Goal: Browse casually

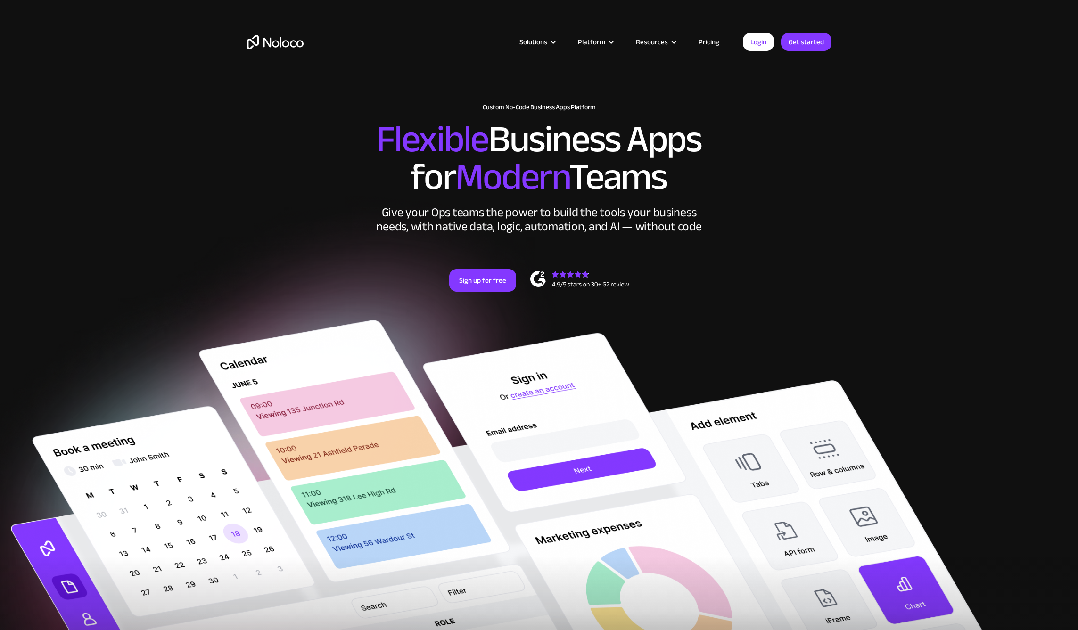
click at [514, 180] on span "Modern" at bounding box center [512, 177] width 114 height 70
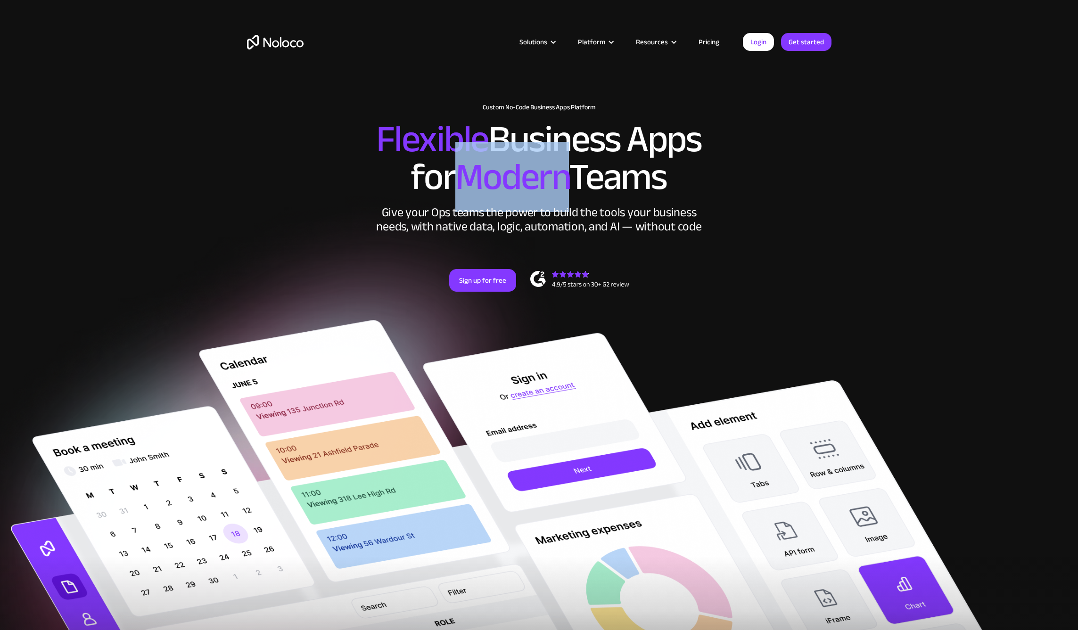
click at [514, 180] on span "Modern" at bounding box center [512, 177] width 114 height 70
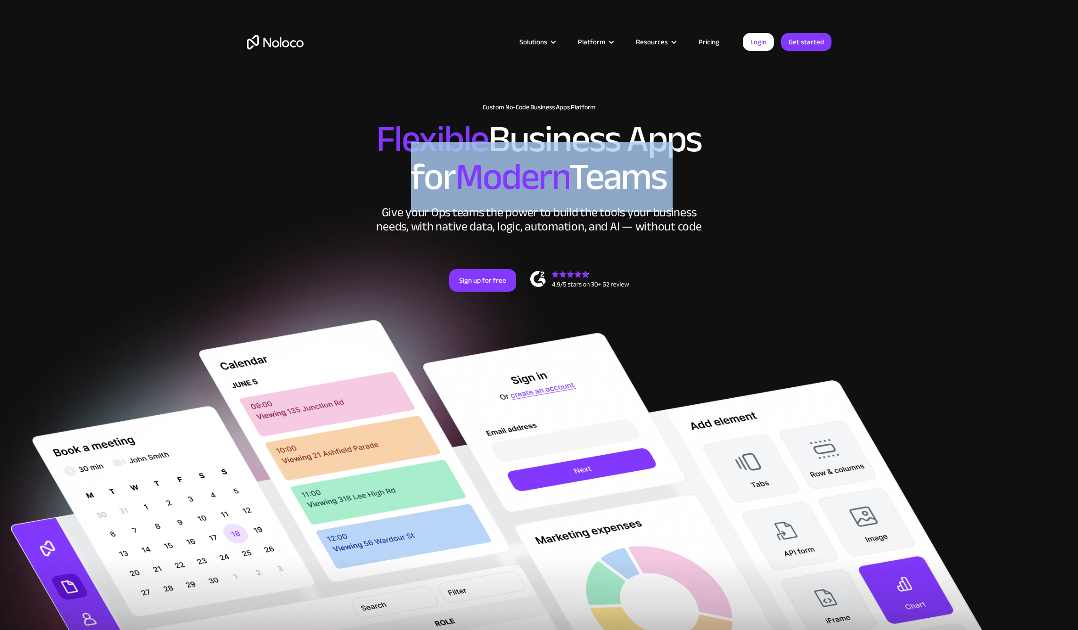
drag, startPoint x: 514, startPoint y: 181, endPoint x: 515, endPoint y: 199, distance: 18.4
click at [517, 193] on span "Modern" at bounding box center [512, 177] width 114 height 70
click at [515, 199] on span "Modern" at bounding box center [512, 177] width 114 height 70
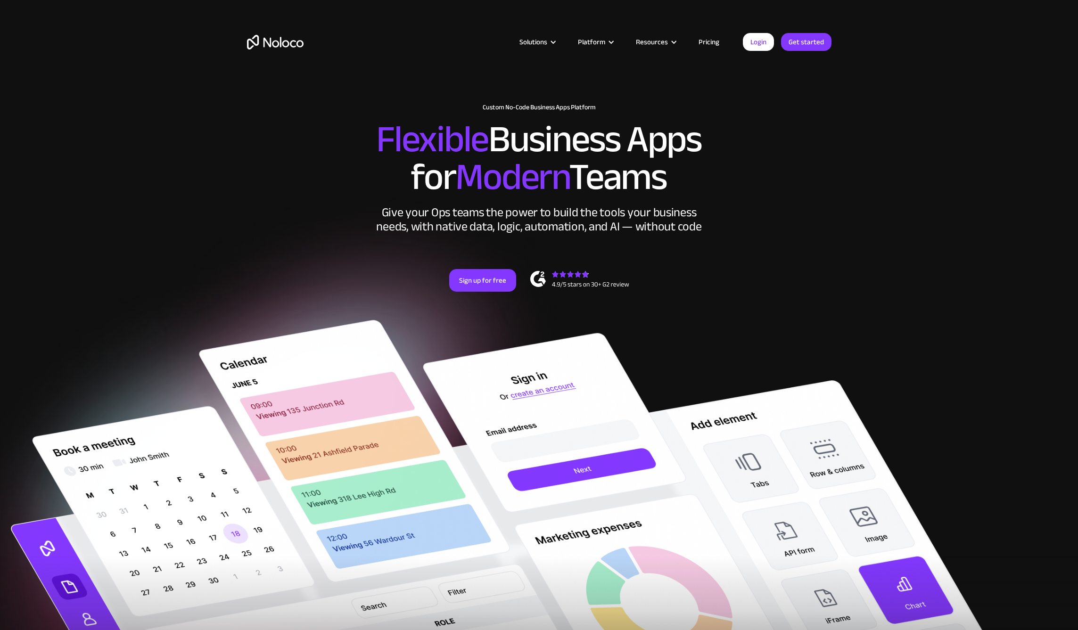
click at [526, 216] on div "Give your Ops teams the power to build the tools your business needs, with nati…" at bounding box center [539, 219] width 330 height 28
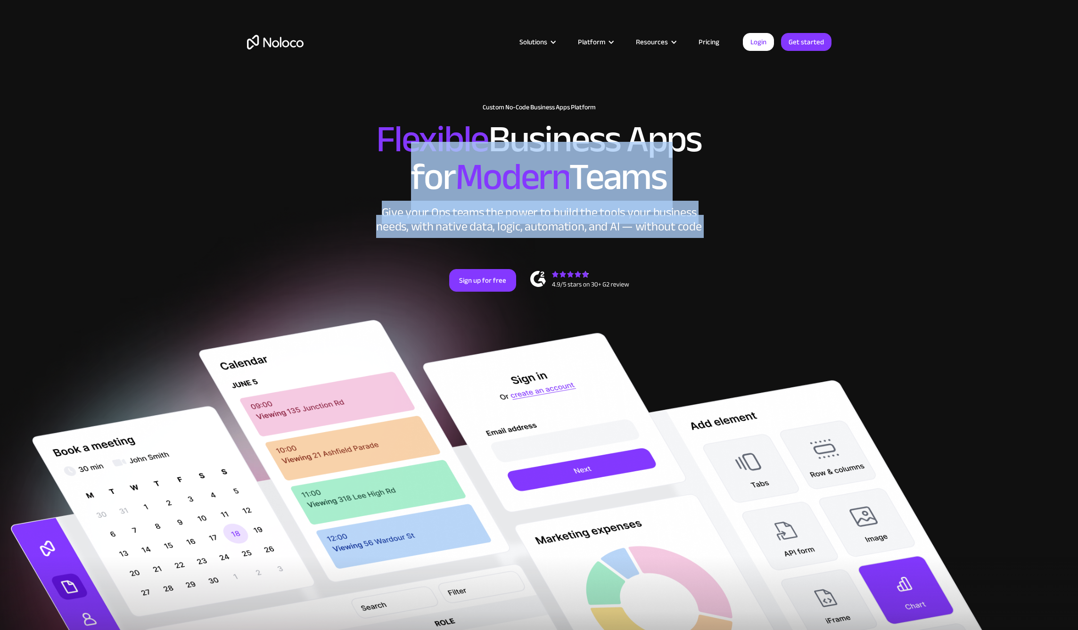
drag, startPoint x: 526, startPoint y: 216, endPoint x: 506, endPoint y: 164, distance: 56.2
click at [506, 165] on div "New: Connect Noloco to Stripe Custom No-Code Business Apps Platform Flexible Bu…" at bounding box center [539, 207] width 603 height 226
click at [506, 164] on span "Modern" at bounding box center [512, 177] width 114 height 70
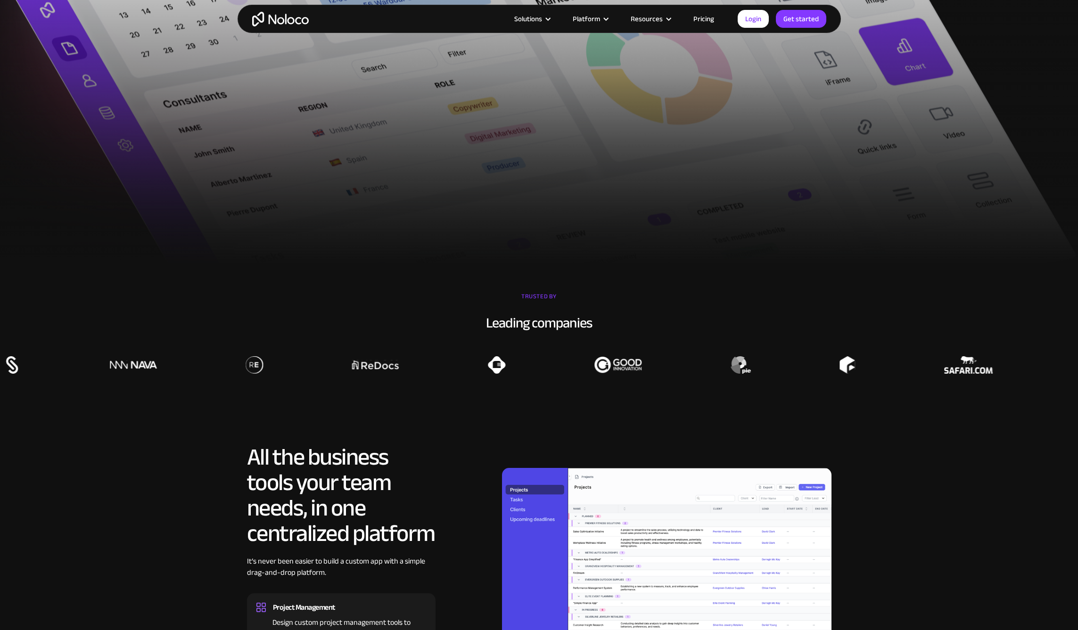
scroll to position [1006, 0]
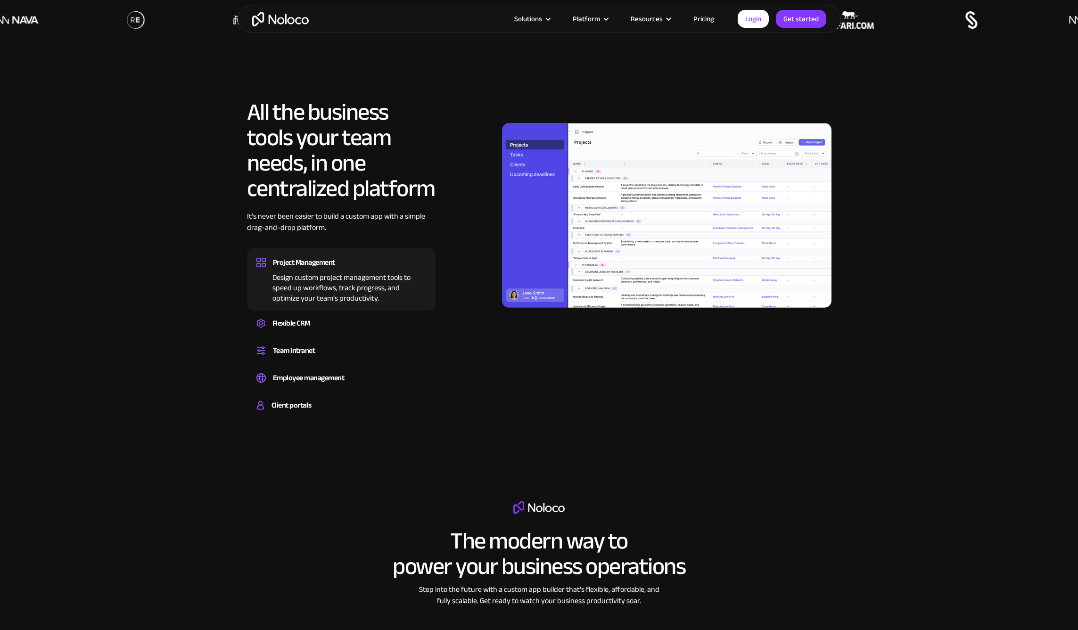
click at [569, 200] on img at bounding box center [666, 215] width 329 height 185
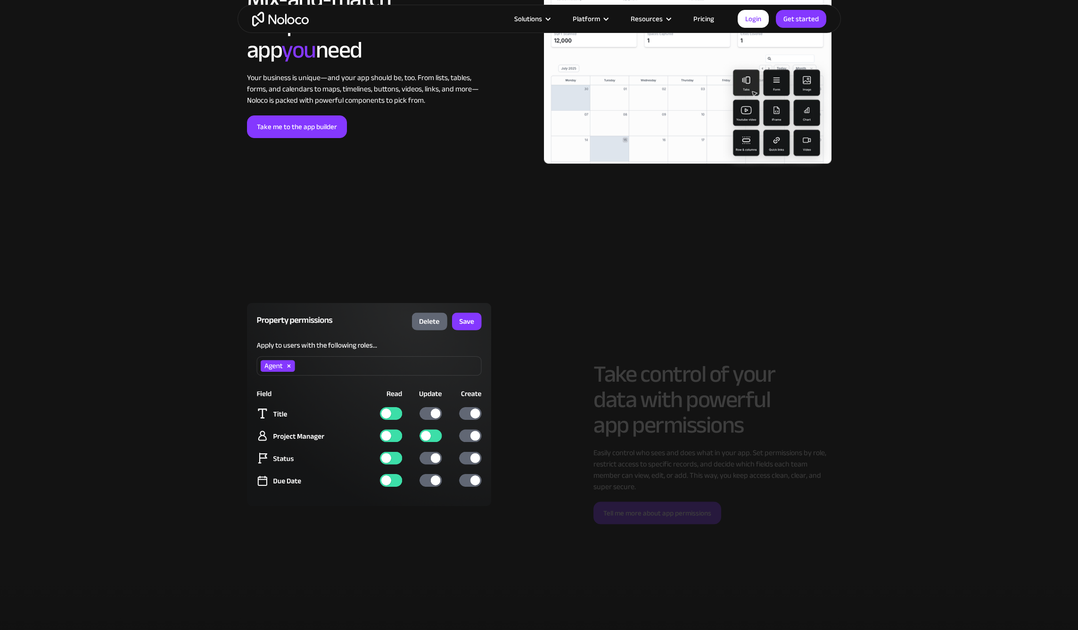
scroll to position [3074, 0]
